Goal: Task Accomplishment & Management: Use online tool/utility

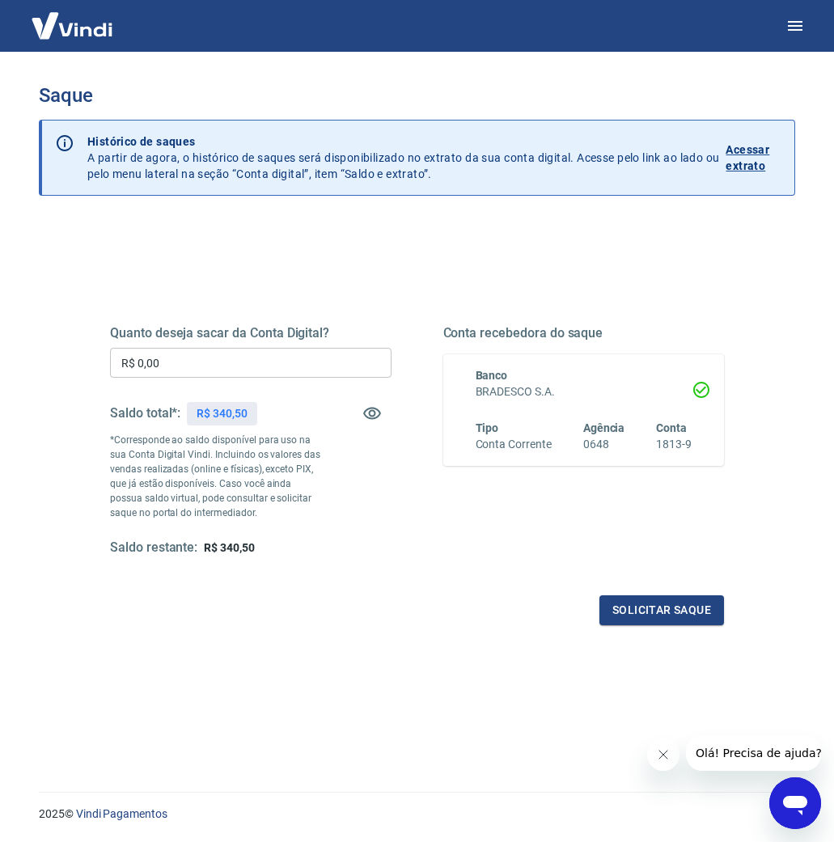
click at [251, 362] on input "R$ 0,00" at bounding box center [250, 363] width 281 height 30
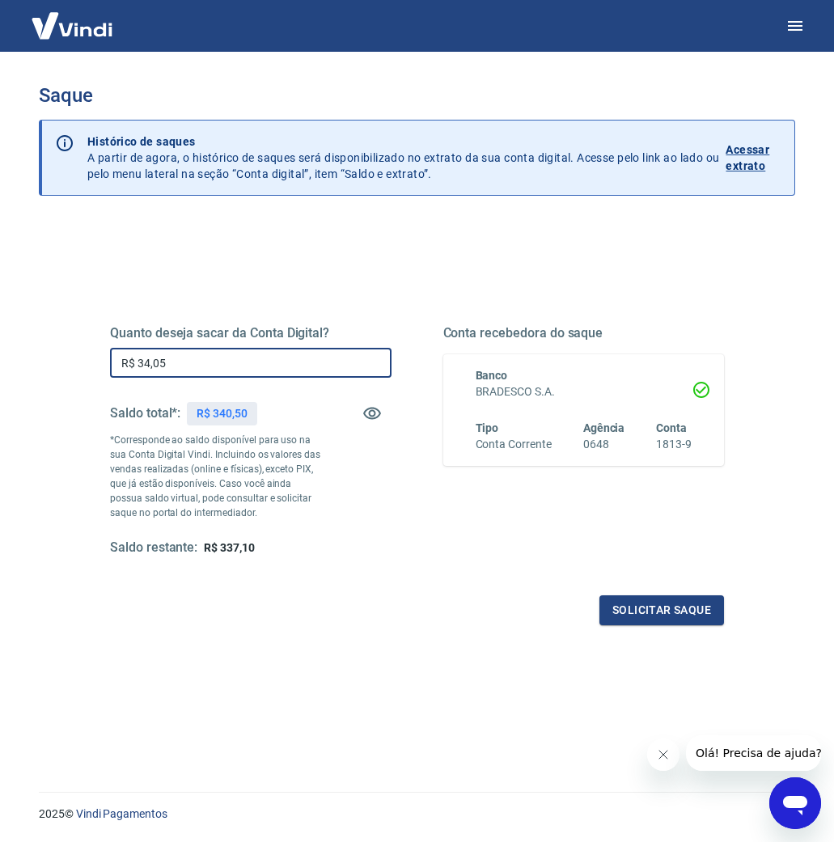
type input "R$ 340,50"
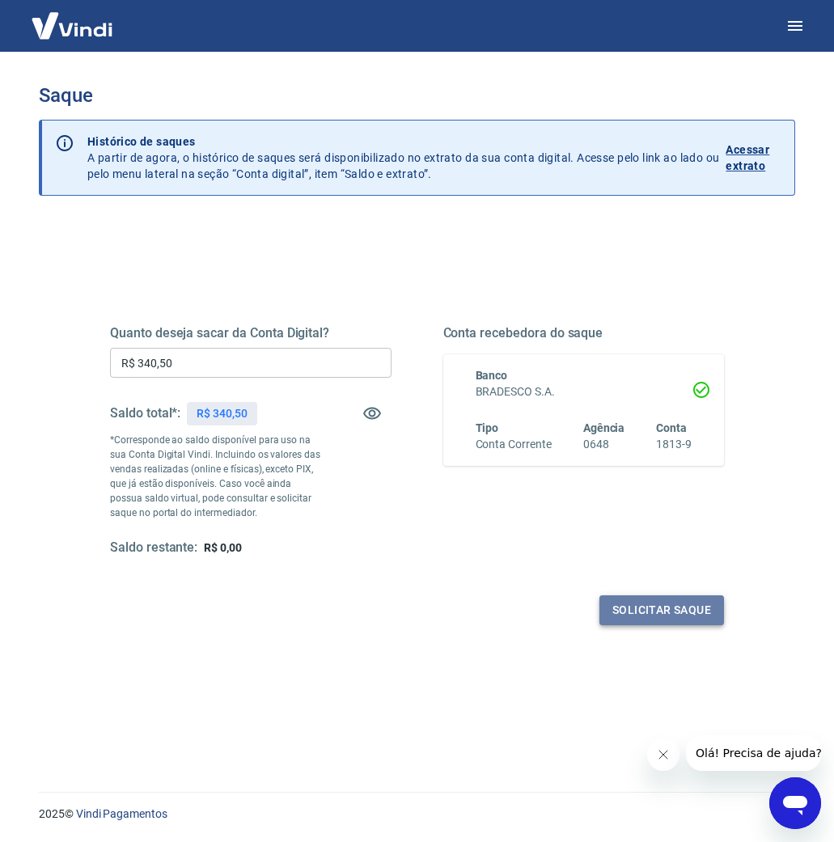
click at [636, 612] on button "Solicitar saque" at bounding box center [661, 610] width 125 height 30
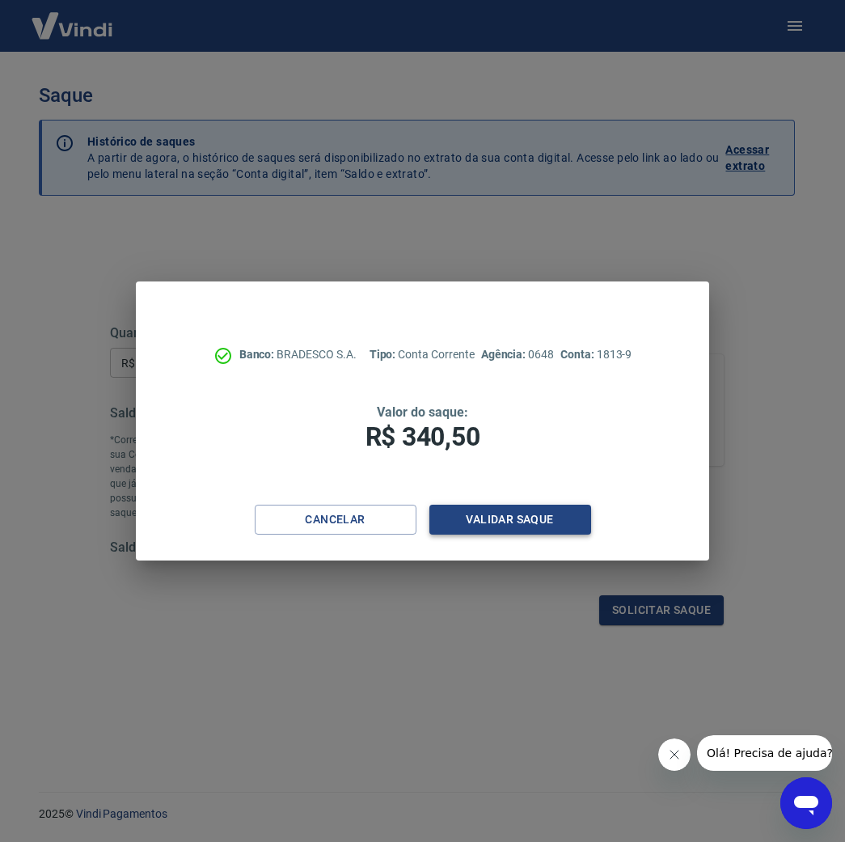
click at [556, 516] on button "Validar saque" at bounding box center [510, 520] width 162 height 30
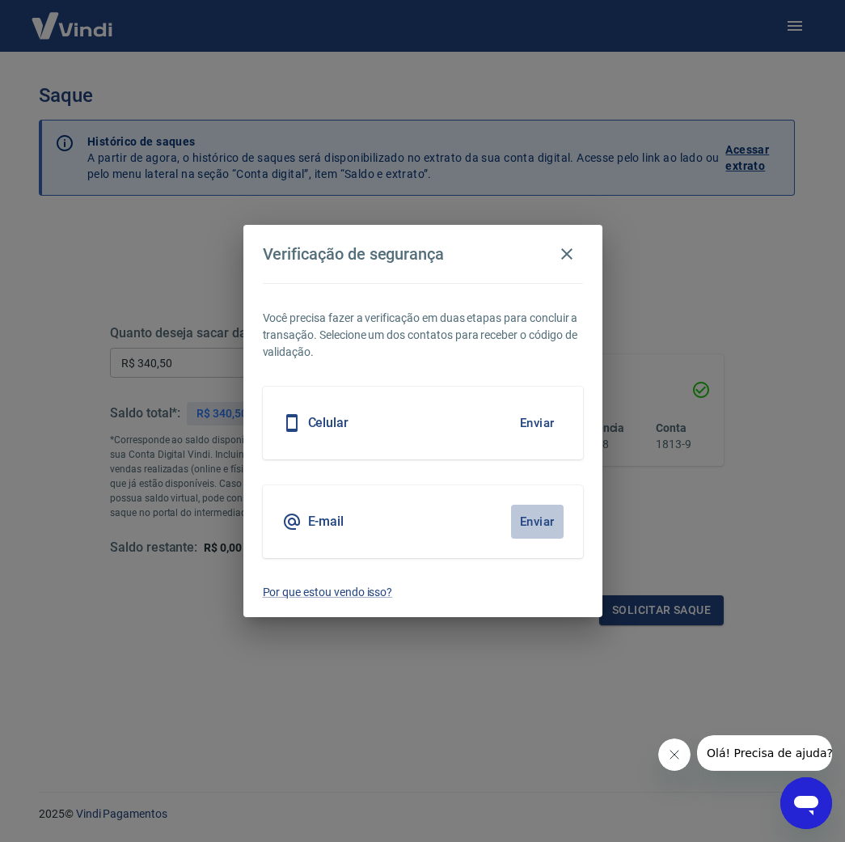
click at [527, 520] on button "Enviar" at bounding box center [537, 522] width 53 height 34
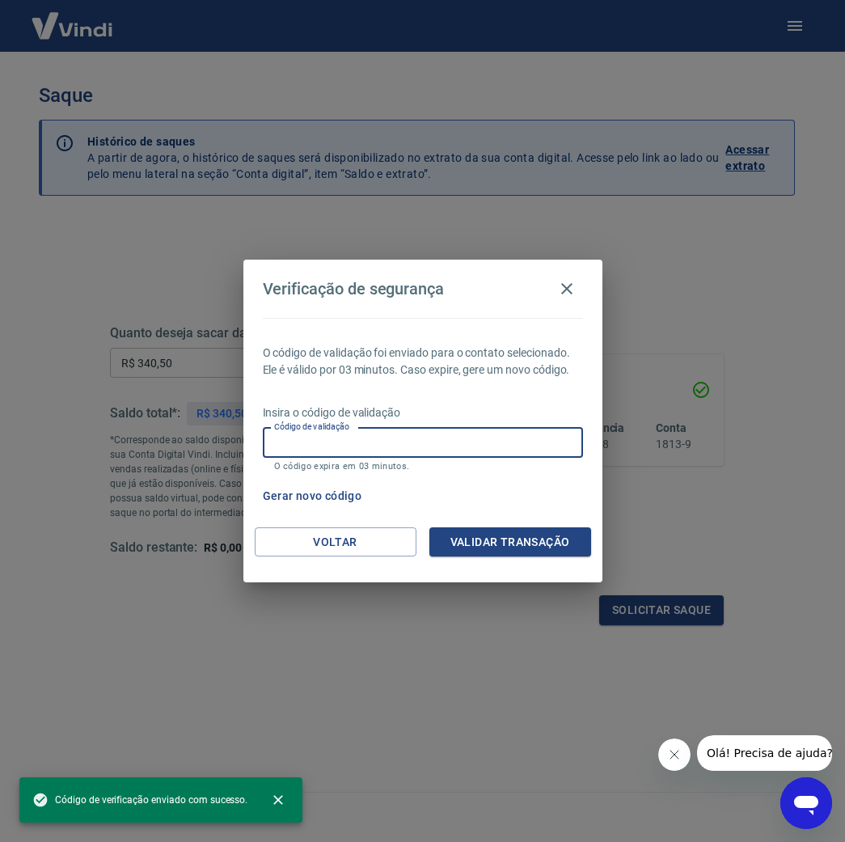
click at [433, 450] on input "Código de validação" at bounding box center [423, 443] width 320 height 30
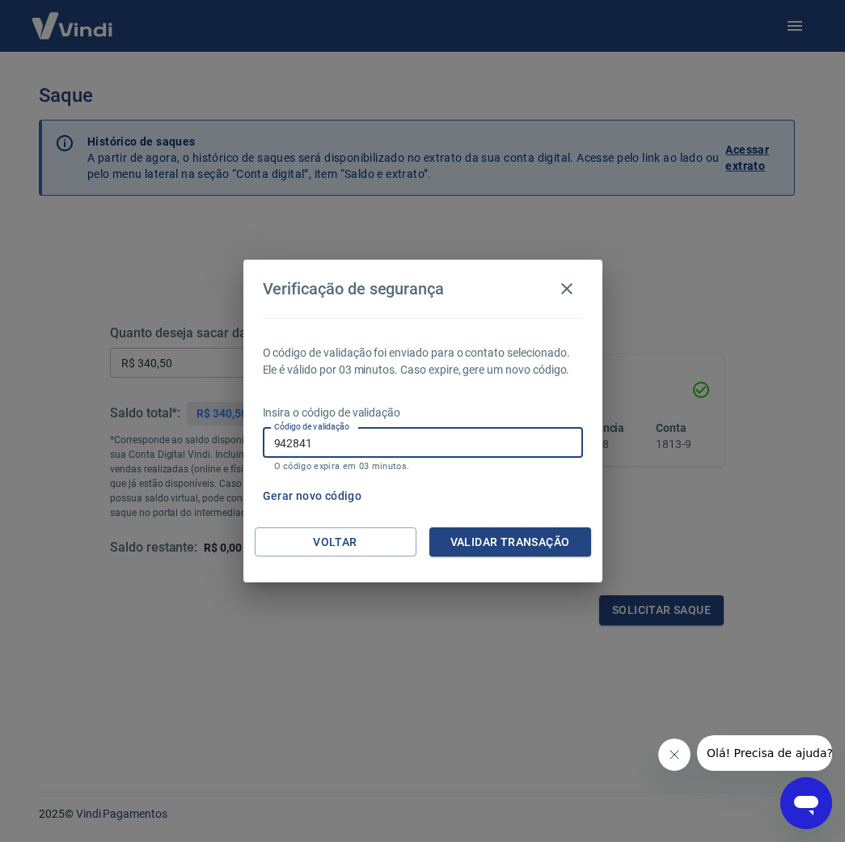
type input "942841"
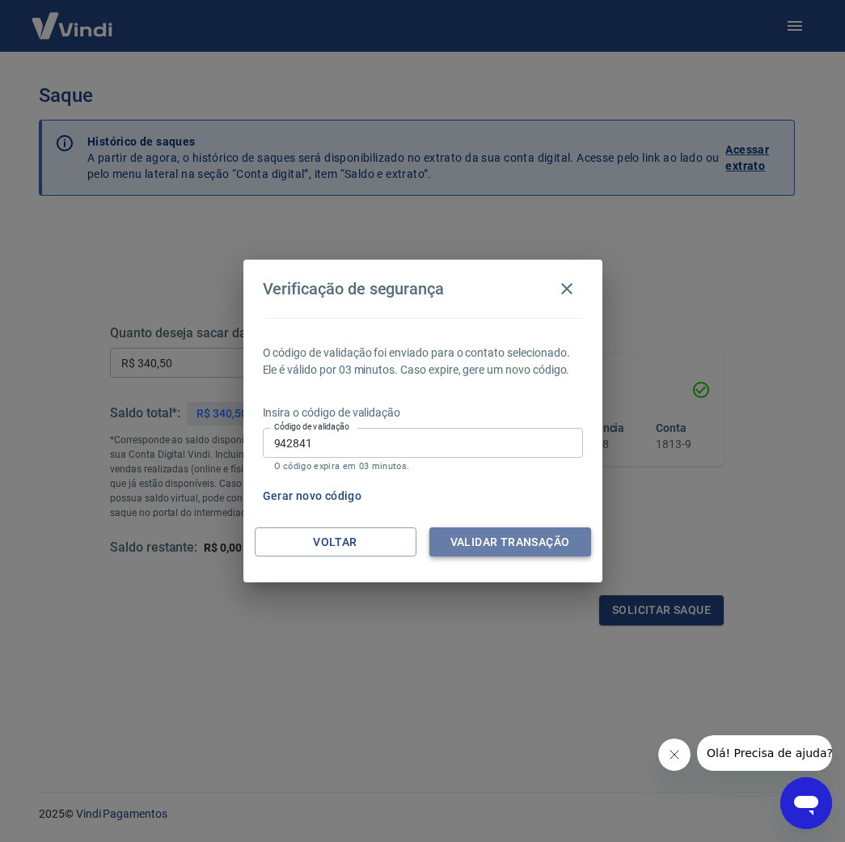
click at [467, 539] on button "Validar transação" at bounding box center [510, 542] width 162 height 30
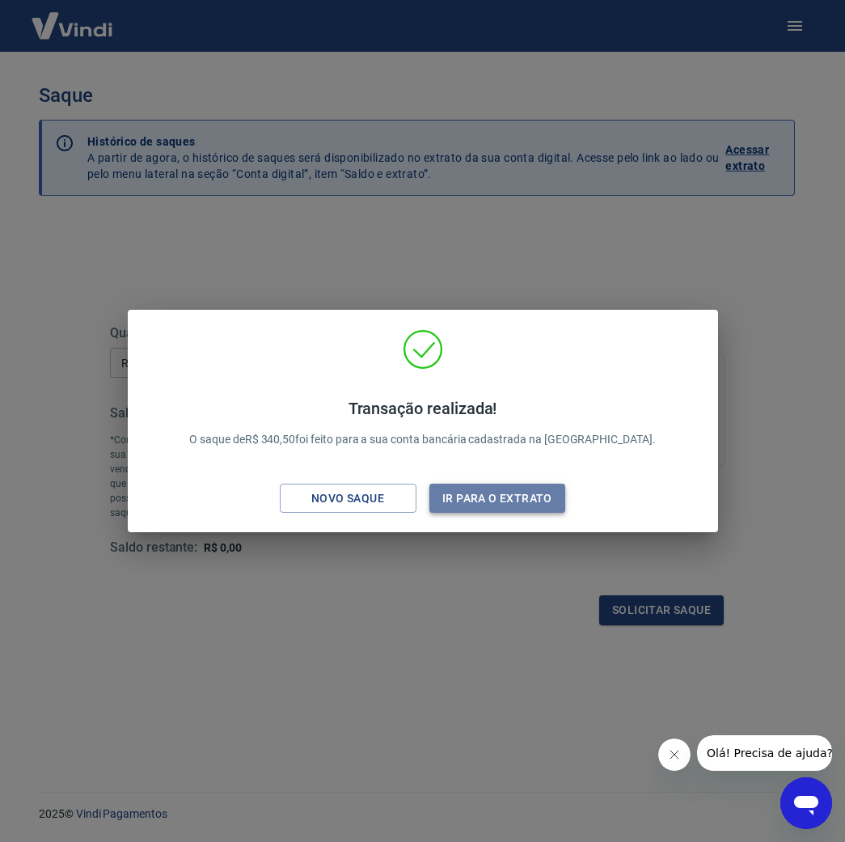
click at [501, 505] on button "Ir para o extrato" at bounding box center [497, 499] width 137 height 30
